Goal: Task Accomplishment & Management: Manage account settings

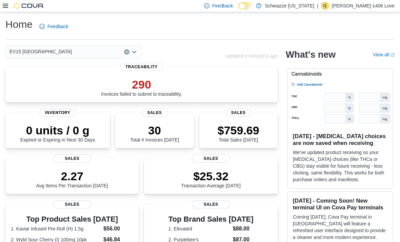
click at [8, 12] on div at bounding box center [23, 6] width 41 height 12
click at [4, 7] on icon at bounding box center [5, 5] width 5 height 5
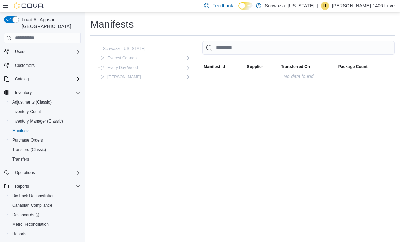
scroll to position [22, 0]
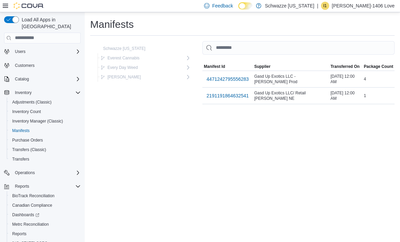
click at [118, 80] on span "R. Greenleaf" at bounding box center [125, 76] width 34 height 5
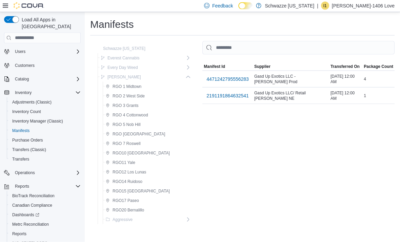
scroll to position [22, 0]
click at [131, 217] on span "Aggressive" at bounding box center [123, 219] width 20 height 5
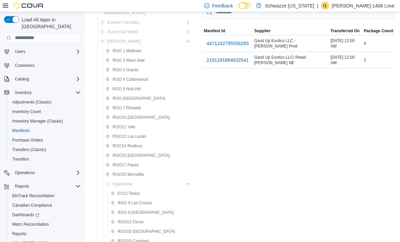
scroll to position [35, 0]
click at [146, 204] on span "RGO 8 Las Cruces" at bounding box center [135, 203] width 34 height 5
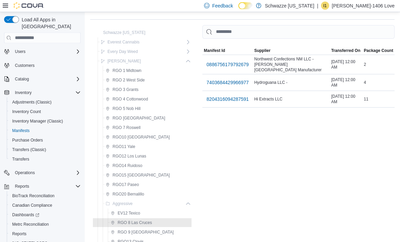
scroll to position [14, 0]
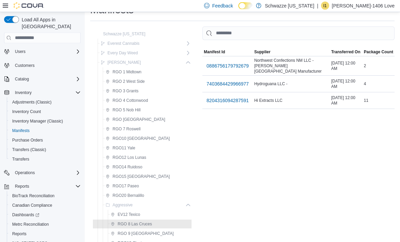
click at [223, 66] on span "0886756179792679" at bounding box center [228, 66] width 42 height 7
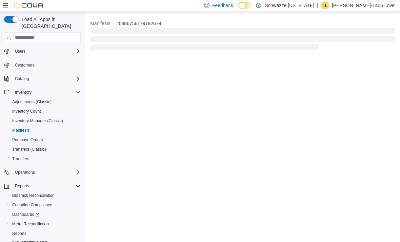
scroll to position [22, 0]
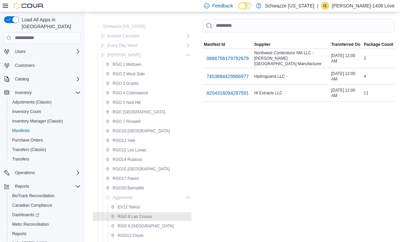
click at [221, 93] on span "8204316094287591" at bounding box center [228, 93] width 42 height 7
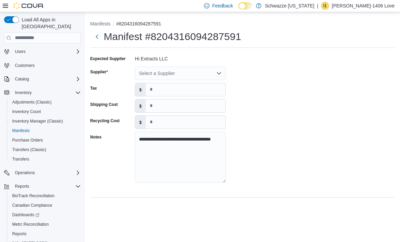
click at [213, 67] on div "Select a Supplier" at bounding box center [180, 74] width 91 height 14
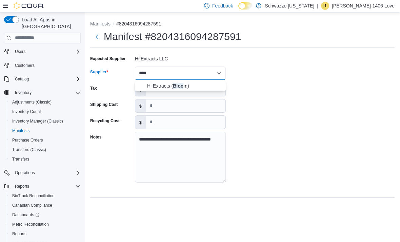
type input "****"
click at [197, 82] on span "Hi Extracts ( Bloo m)" at bounding box center [184, 85] width 75 height 7
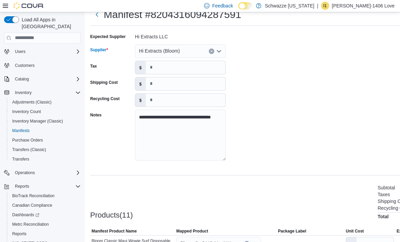
click at [270, 72] on div "**********" at bounding box center [285, 99] width 390 height 136
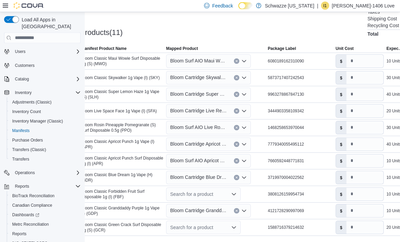
scroll to position [204, 0]
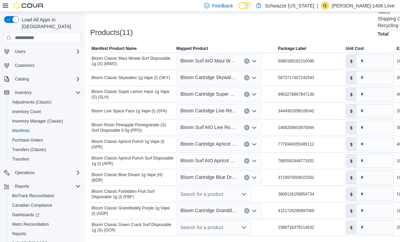
click at [216, 192] on div "Search for a product" at bounding box center [213, 195] width 75 height 14
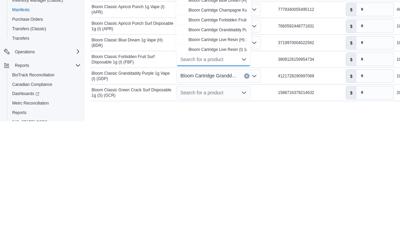
click at [229, 139] on span "Bloom Cartridge Forbidden Fruit (I) 1g" at bounding box center [223, 141] width 69 height 5
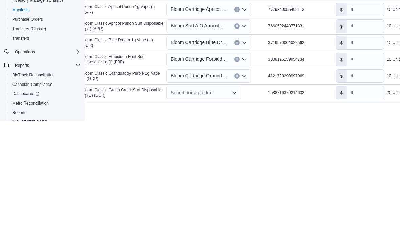
scroll to position [218, 6]
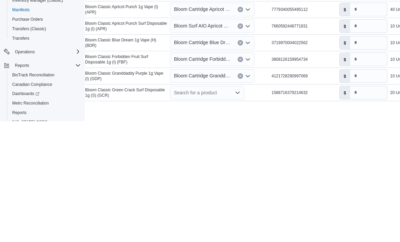
click at [248, 178] on icon "Open list of options" at bounding box center [247, 180] width 5 height 5
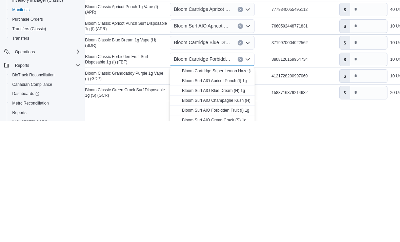
scroll to position [119, 0]
click at [237, 229] on span "Bloom Surf AIO Forbidden Fruit (I) 1g" at bounding box center [216, 231] width 68 height 5
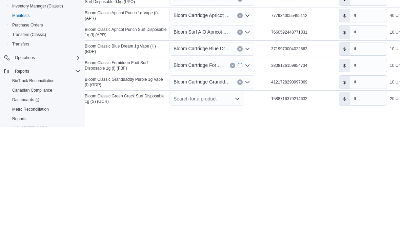
type input "**"
click at [224, 207] on div "Search for a product" at bounding box center [207, 214] width 75 height 14
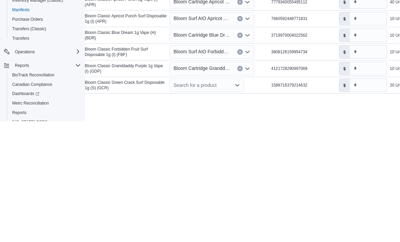
scroll to position [227, 7]
click at [227, 200] on div "Search for a product Combo box. Selected. Combo box input. Search for a product…" at bounding box center [207, 207] width 75 height 14
click at [235, 204] on icon "Open list of options" at bounding box center [237, 206] width 5 height 5
click at [215, 200] on div "Search for a product Combo box. Selected. Combo box input. Search for a product…" at bounding box center [207, 207] width 75 height 14
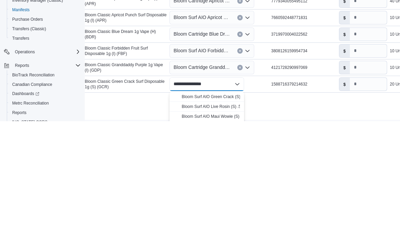
type input "**********"
click at [223, 215] on span "Bloom Surf AIO Green Crack (S) 1g" at bounding box center [214, 217] width 64 height 5
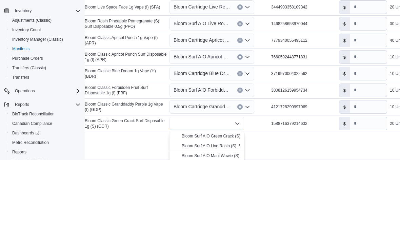
type input "**"
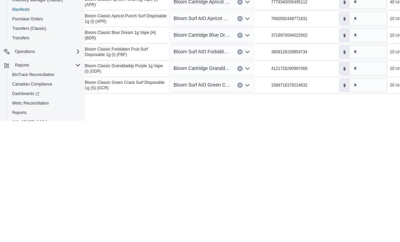
click at [271, 223] on div "Cancel Receive Manifest" at bounding box center [278, 230] width 390 height 14
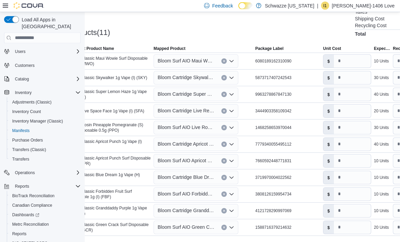
scroll to position [204, 0]
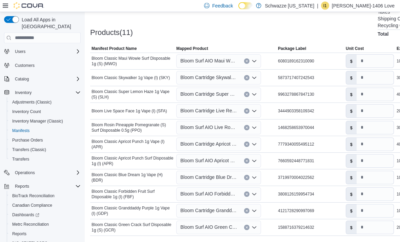
click at [230, 195] on span "Bloom Surf AIO Forbidden Fruit (I) 1g" at bounding box center [209, 194] width 57 height 8
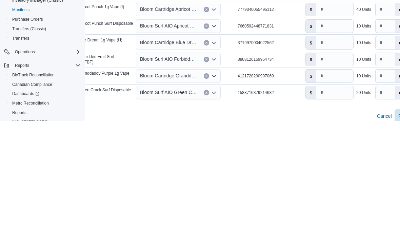
click at [264, 222] on div at bounding box center [245, 226] width 390 height 8
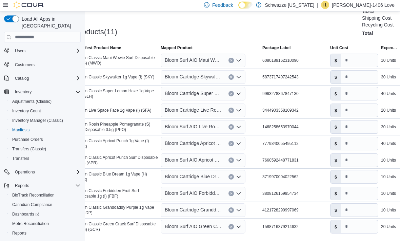
scroll to position [204, 0]
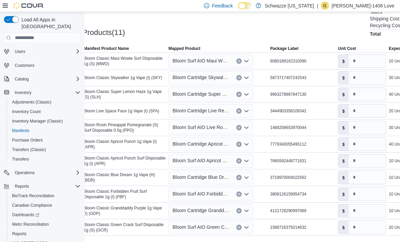
click at [208, 229] on span "Bloom Surf AIO Green Crack (S) 1g" at bounding box center [201, 227] width 57 height 8
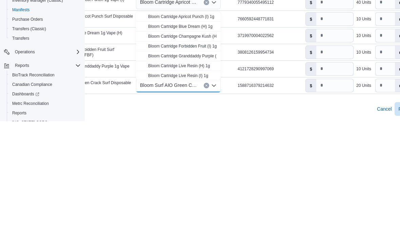
click at [294, 223] on div "Cancel Receive Manifest" at bounding box center [245, 230] width 390 height 14
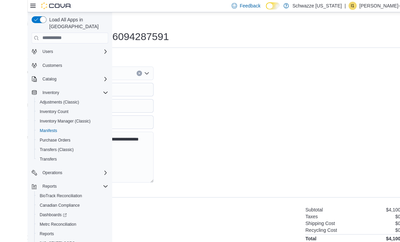
scroll to position [0, 0]
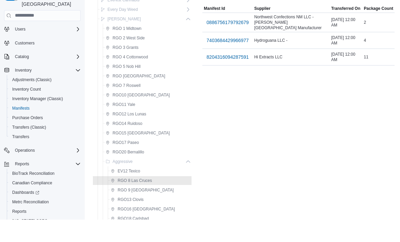
scroll to position [35, 0]
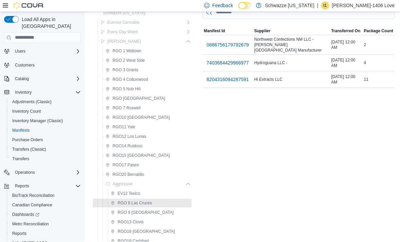
click at [186, 185] on icon at bounding box center [188, 184] width 5 height 5
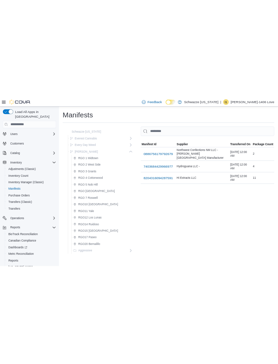
scroll to position [0, 0]
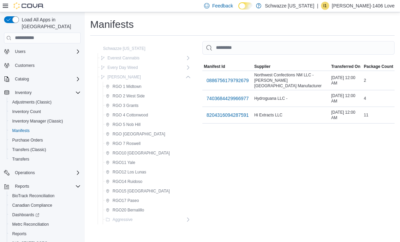
click at [173, 75] on div "Schwazze New Mexico Everest Cannabis EV01 North Valley EV02 Far NE Heights EV03…" at bounding box center [142, 134] width 104 height 186
click at [163, 75] on div "R. Greenleaf" at bounding box center [142, 77] width 88 height 8
